Goal: Task Accomplishment & Management: Complete application form

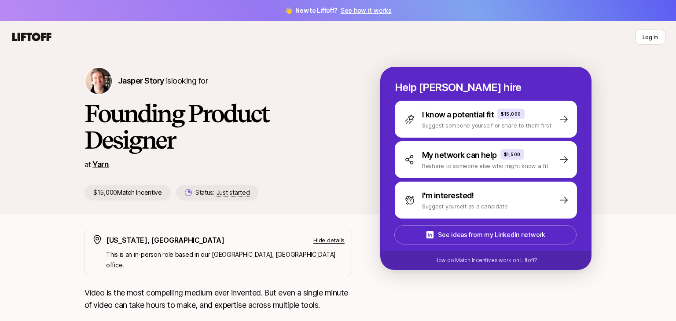
click at [103, 165] on link "Yarn" at bounding box center [100, 164] width 16 height 9
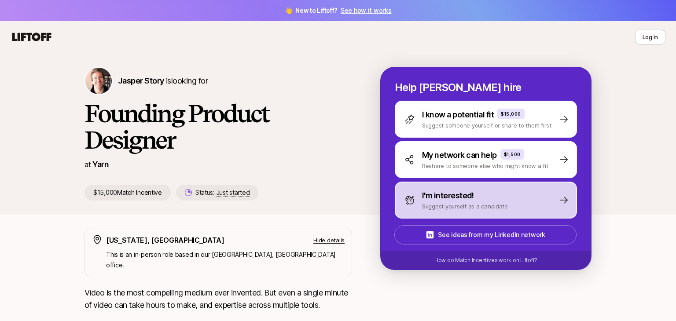
click at [470, 196] on p "I'm interested!" at bounding box center [448, 196] width 52 height 12
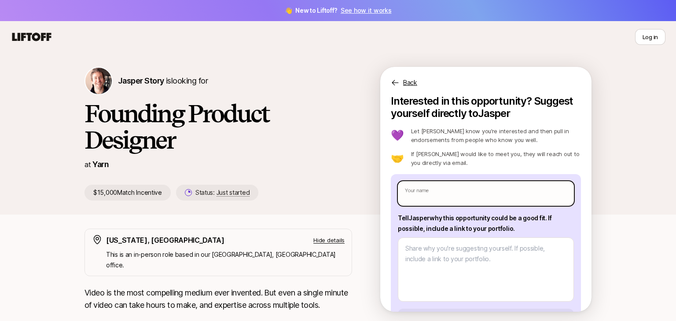
click at [469, 196] on input "text" at bounding box center [486, 193] width 176 height 25
type input "[PERSON_NAME]"
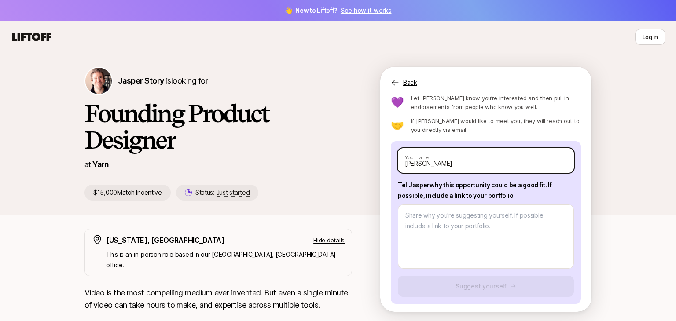
scroll to position [35, 0]
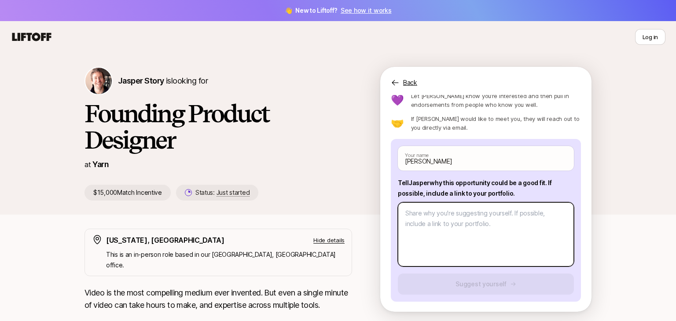
click at [473, 220] on textarea at bounding box center [486, 234] width 176 height 64
type textarea "x"
type textarea "e"
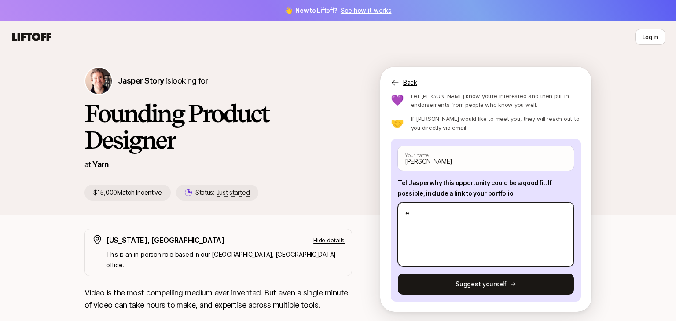
type textarea "x"
type textarea "es"
type textarea "x"
type textarea "este"
type textarea "x"
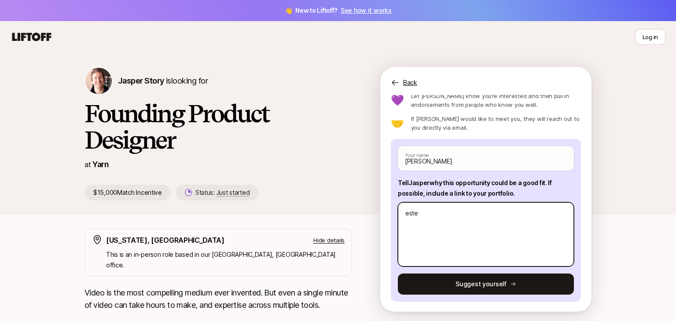
type textarea "estef"
type textarea "x"
type textarea "estefa"
type textarea "x"
type textarea "estefan"
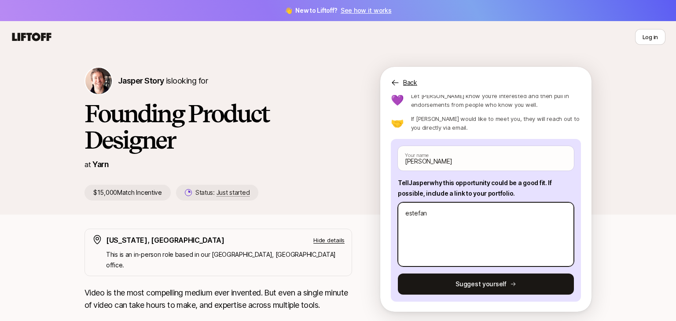
type textarea "x"
type textarea "estefani"
type textarea "x"
type textarea "estefania"
type textarea "x"
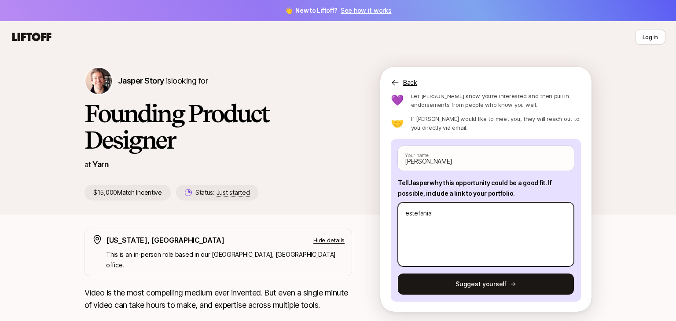
type textarea "estefania-"
type textarea "x"
type textarea "estefania-sa"
type textarea "x"
type textarea "estefania-san"
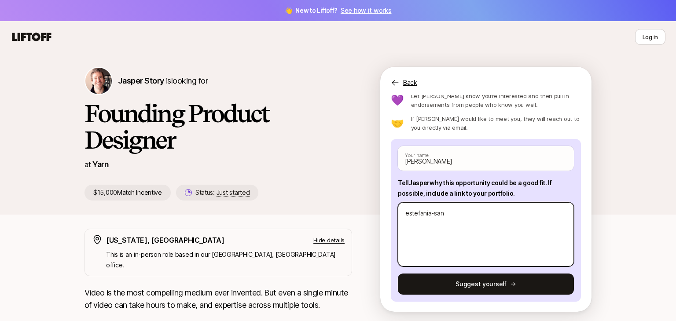
type textarea "x"
type textarea "estefania-sanch"
type textarea "x"
type textarea "estefania-sanche"
type textarea "x"
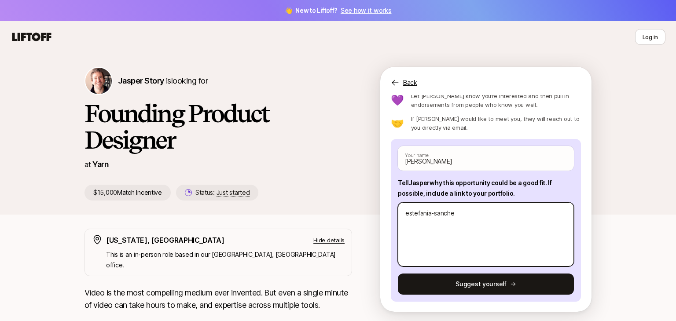
type textarea "estefania-sanchez"
type textarea "x"
type textarea "estefania-sanchez."
type textarea "x"
type textarea "estefania-sanchez.o"
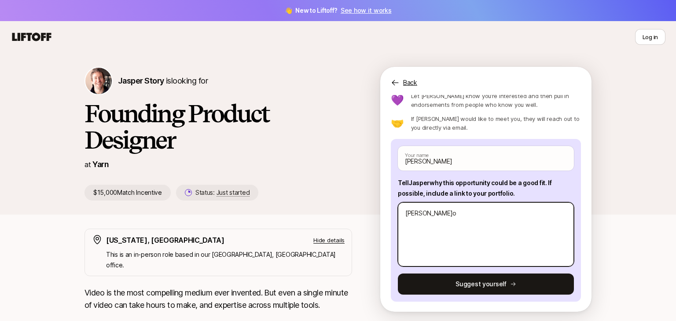
type textarea "x"
type textarea "estefania-sanchez."
type textarea "x"
type textarea "estefania-sanchez.c"
type textarea "x"
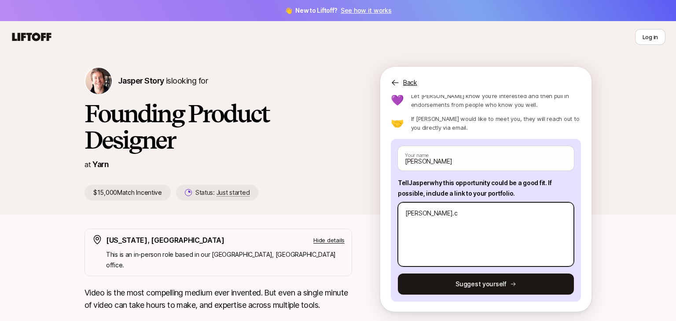
type textarea "estefania-sanchez.co"
type textarea "x"
type textarea "estefania-sanchez.com"
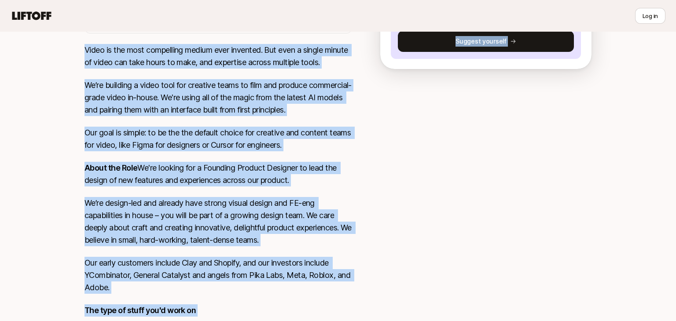
scroll to position [402, 0]
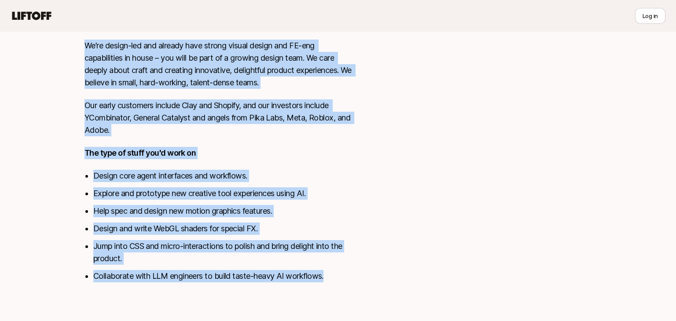
drag, startPoint x: 77, startPoint y: 99, endPoint x: 344, endPoint y: 279, distance: 321.6
copy div "Founding Product Designer at Yarn $15,000 Match Incentive Status: Just started …"
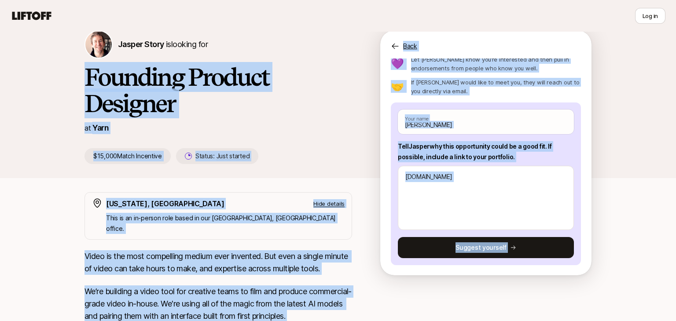
scroll to position [26, 0]
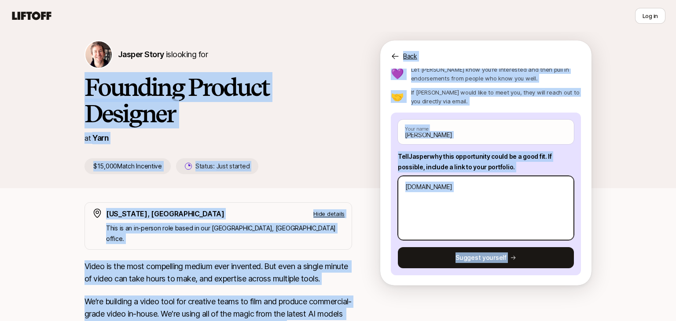
click at [523, 221] on textarea "estefania-sanchez.com" at bounding box center [486, 208] width 176 height 64
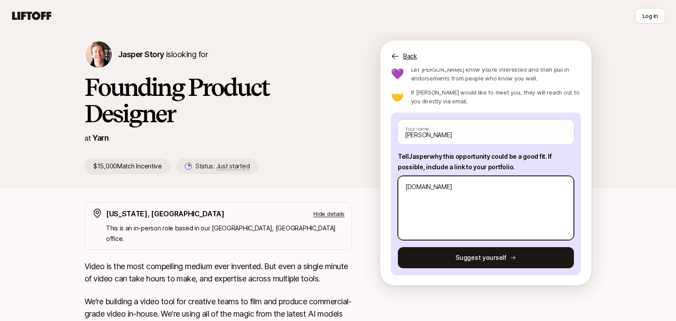
click at [489, 197] on textarea "estefania-sanchez.com" at bounding box center [486, 208] width 176 height 64
type textarea "x"
type textarea "estefania-sanchez."
type textarea "x"
type textarea "estefania-sanchez"
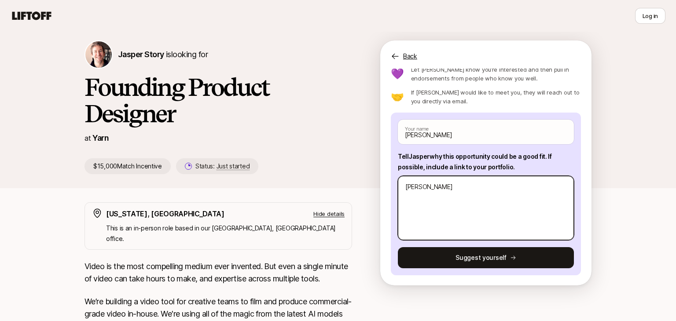
type textarea "x"
type textarea "estefania-sanch"
type textarea "x"
type textarea "estefania-sanc"
type textarea "x"
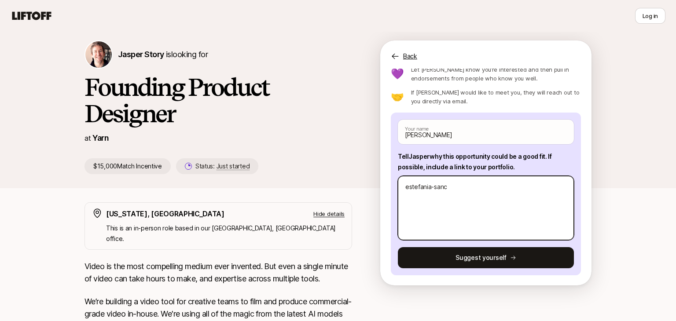
type textarea "estefania-san"
type textarea "x"
type textarea "estefania-sa"
type textarea "x"
type textarea "estefania-s"
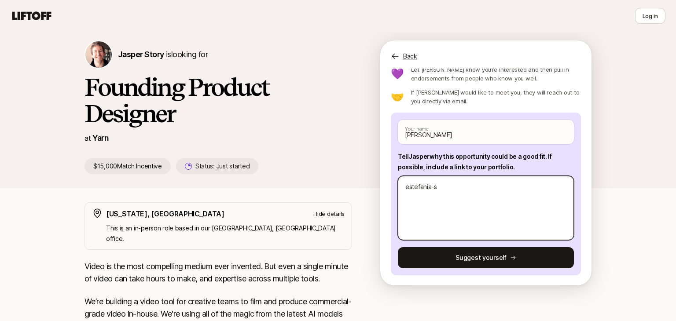
type textarea "x"
type textarea "estefania-"
type textarea "x"
type textarea "estefania"
type textarea "x"
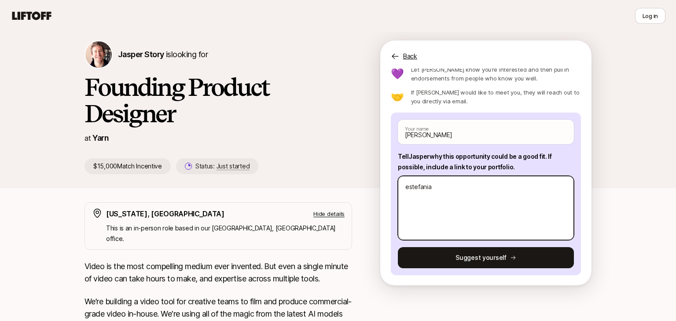
type textarea "estefani"
type textarea "x"
type textarea "estefan"
type textarea "x"
type textarea "estefa"
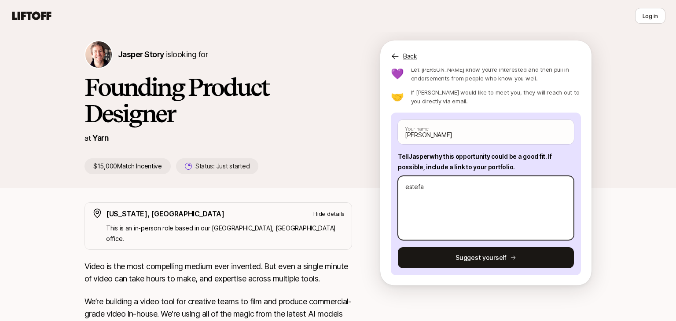
type textarea "x"
type textarea "estef"
type textarea "x"
type textarea "este"
type textarea "x"
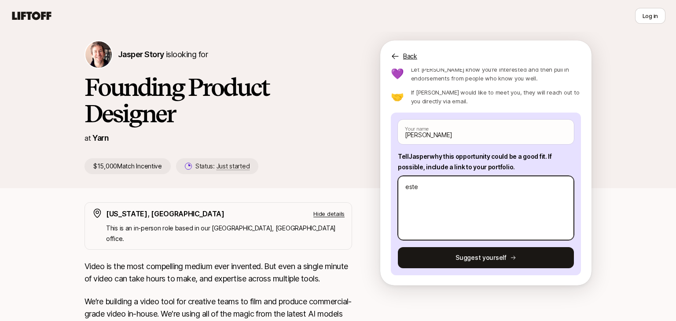
type textarea "est"
type textarea "x"
type textarea "es"
type textarea "x"
type textarea "e"
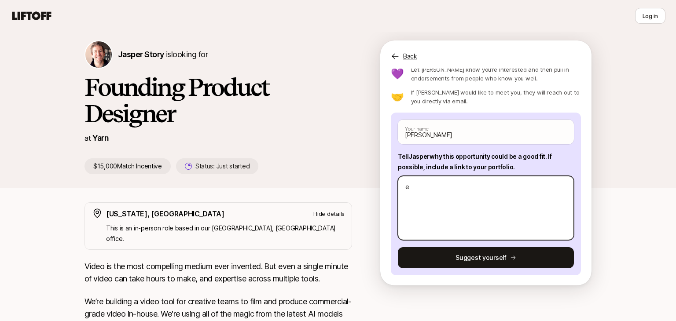
type textarea "x"
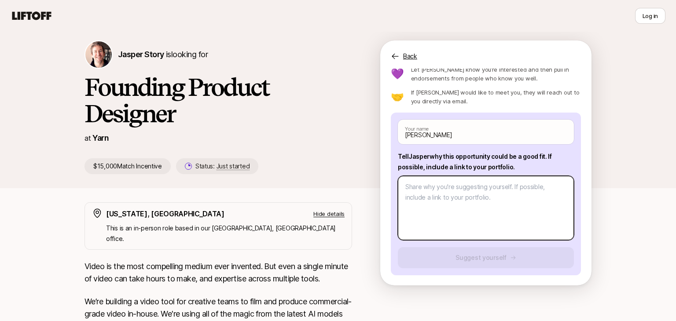
paste textarea "I’m Estefania (“Steph”) Sanchez, a product/UX designer passionate about buildin…"
type textarea "x"
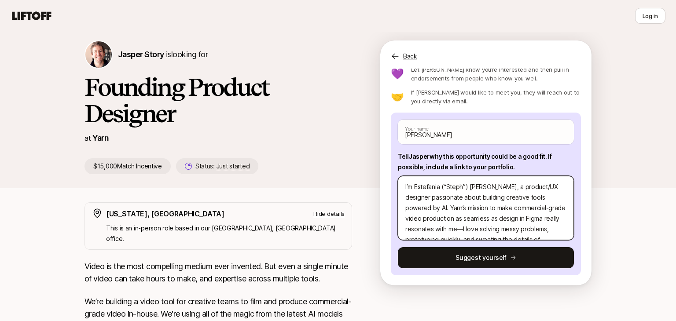
scroll to position [232, 0]
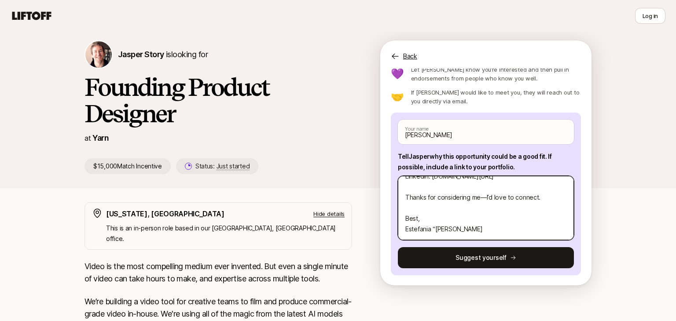
click at [485, 198] on textarea "I’m Estefania (“Steph”) Sanchez, a product/UX designer passionate about buildin…" at bounding box center [486, 208] width 176 height 64
type textarea "I’m Estefania (“Steph”) Sanchez, a product/UX designer passionate about buildin…"
type textarea "x"
type textarea "I’m Estefania (“Steph”) Sanchez, a product/UX designer passionate about buildin…"
type textarea "x"
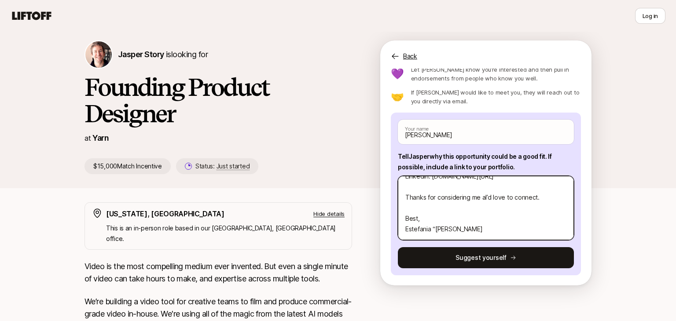
type textarea "I’m Estefania (“Steph”) Sanchez, a product/UX designer passionate about buildin…"
type textarea "x"
type textarea "I’m Estefania (“Steph”) Sanchez, a product/UX designer passionate about buildin…"
type textarea "x"
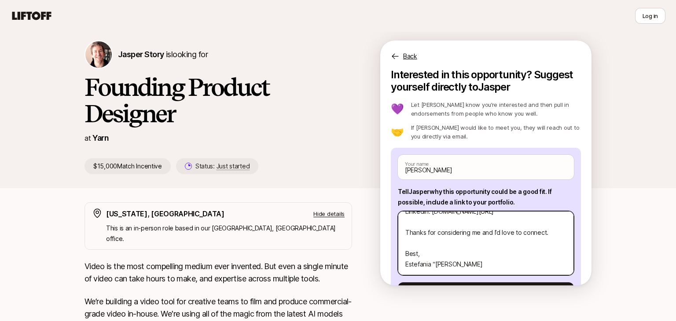
scroll to position [35, 0]
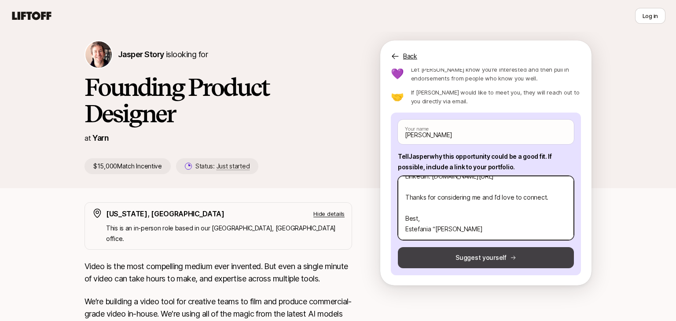
type textarea "I’m Estefania (“Steph”) Sanchez, a product/UX designer passionate about buildin…"
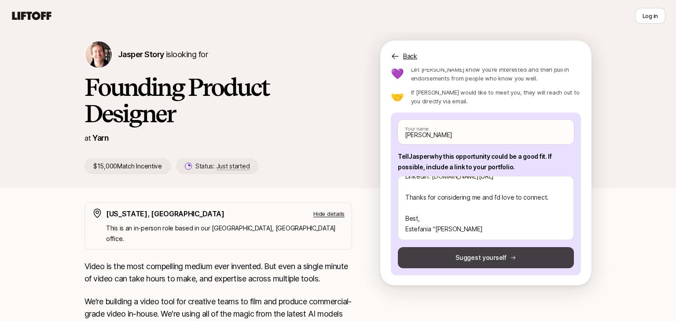
click at [479, 251] on button "Suggest yourself" at bounding box center [486, 257] width 176 height 21
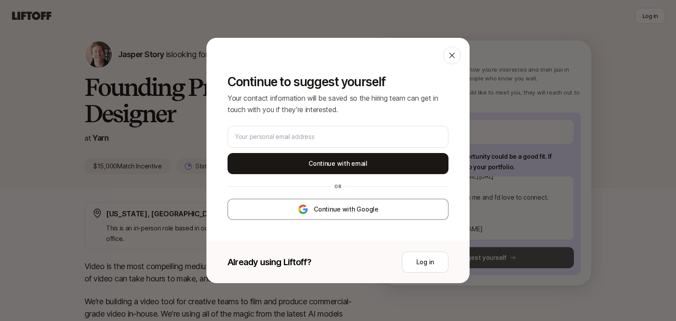
type textarea "x"
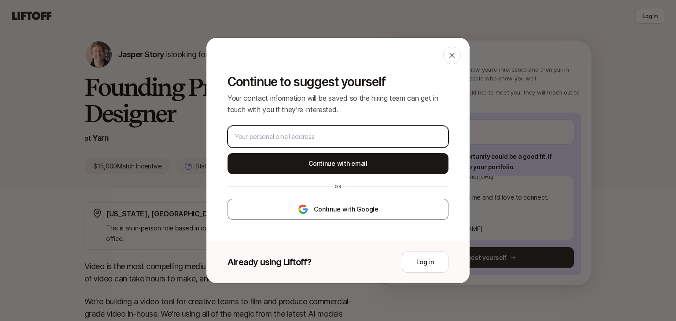
click at [305, 140] on input "email" at bounding box center [338, 137] width 206 height 11
type input "estefaniasanchez2017@gmail.com"
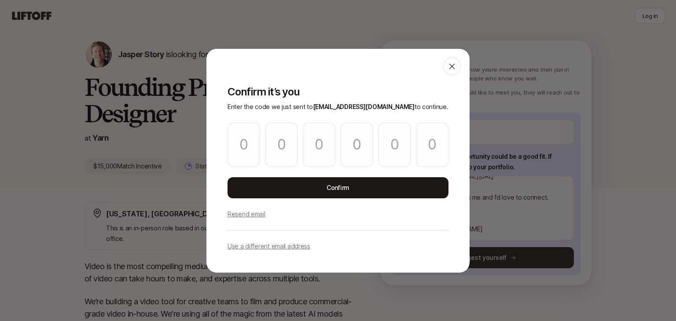
type input "5"
type input "3"
type input "4"
type input "6"
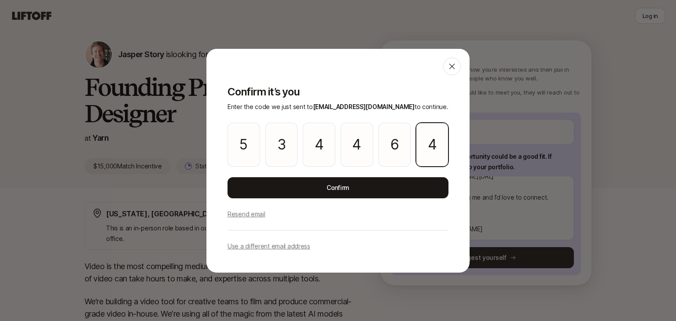
type input "4"
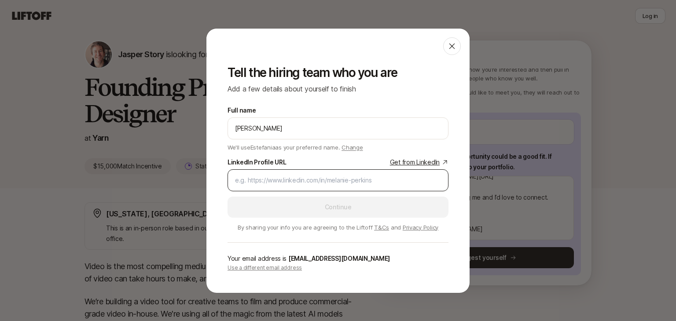
click at [289, 183] on input "LinkedIn Profile URL Get from LinkedIn" at bounding box center [338, 180] width 206 height 11
click at [276, 178] on input "LinkedIn Profile URL Get from LinkedIn" at bounding box center [338, 180] width 206 height 11
paste input "https://www.linkedin.com/in/es00/"
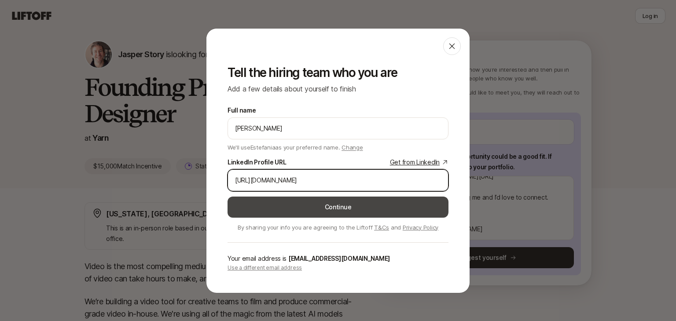
type input "https://www.linkedin.com/in/es00/"
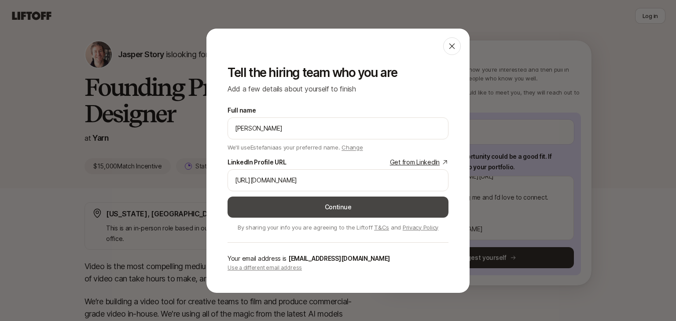
click at [307, 201] on button "Continue" at bounding box center [338, 207] width 221 height 21
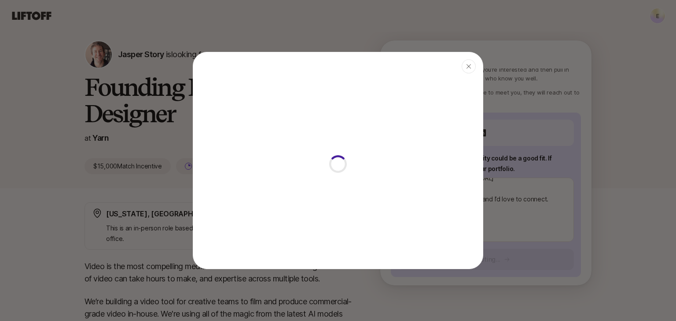
type textarea "x"
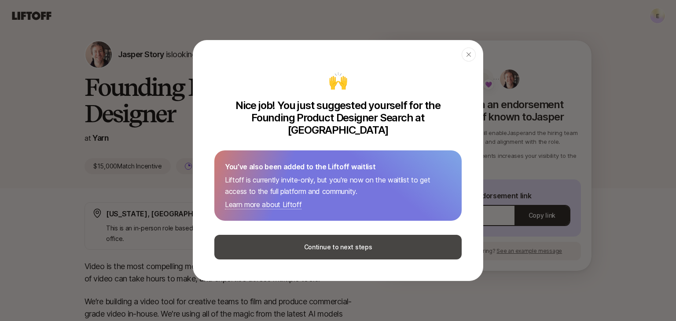
click at [303, 244] on button "Continue to next steps" at bounding box center [337, 247] width 247 height 25
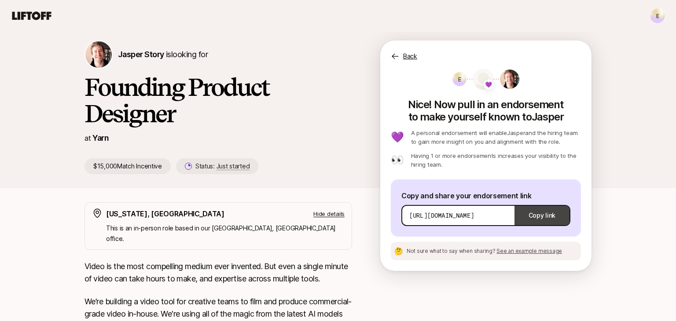
click at [533, 214] on button "Copy link" at bounding box center [541, 215] width 55 height 25
